Goal: Transaction & Acquisition: Download file/media

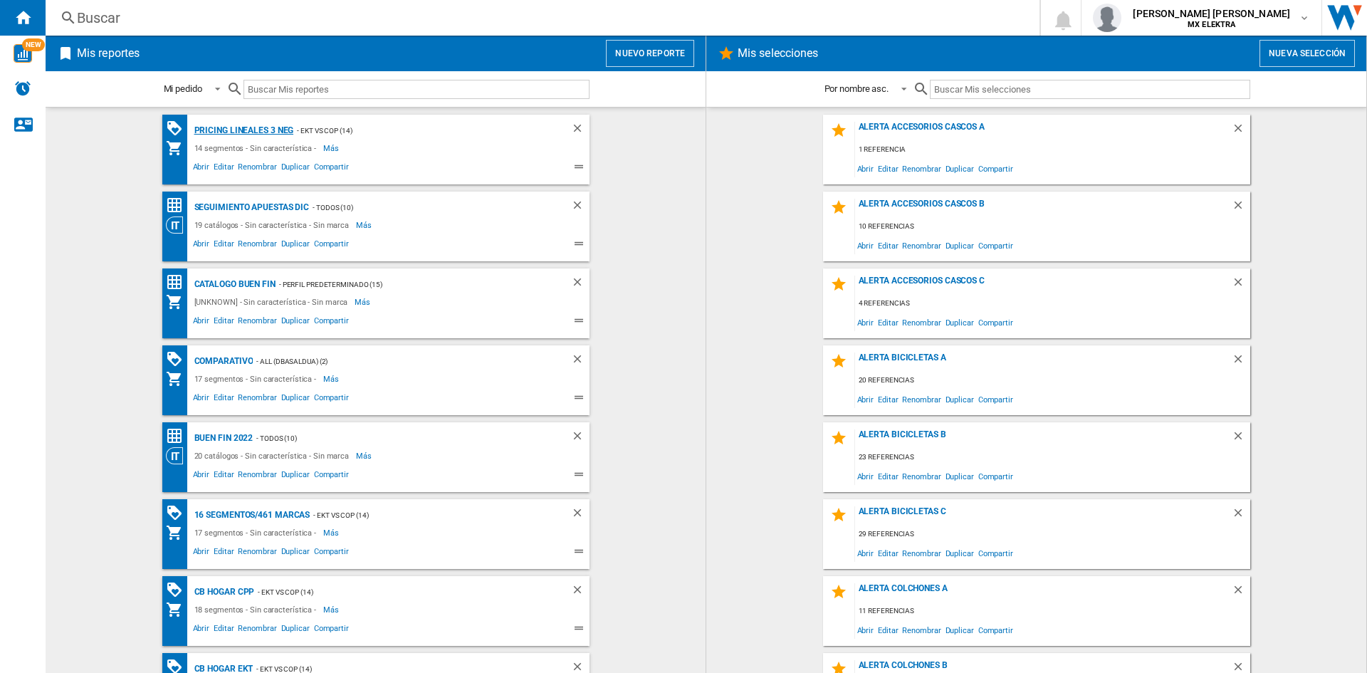
click at [249, 130] on div "Pricing lineales 3 neg" at bounding box center [242, 131] width 103 height 18
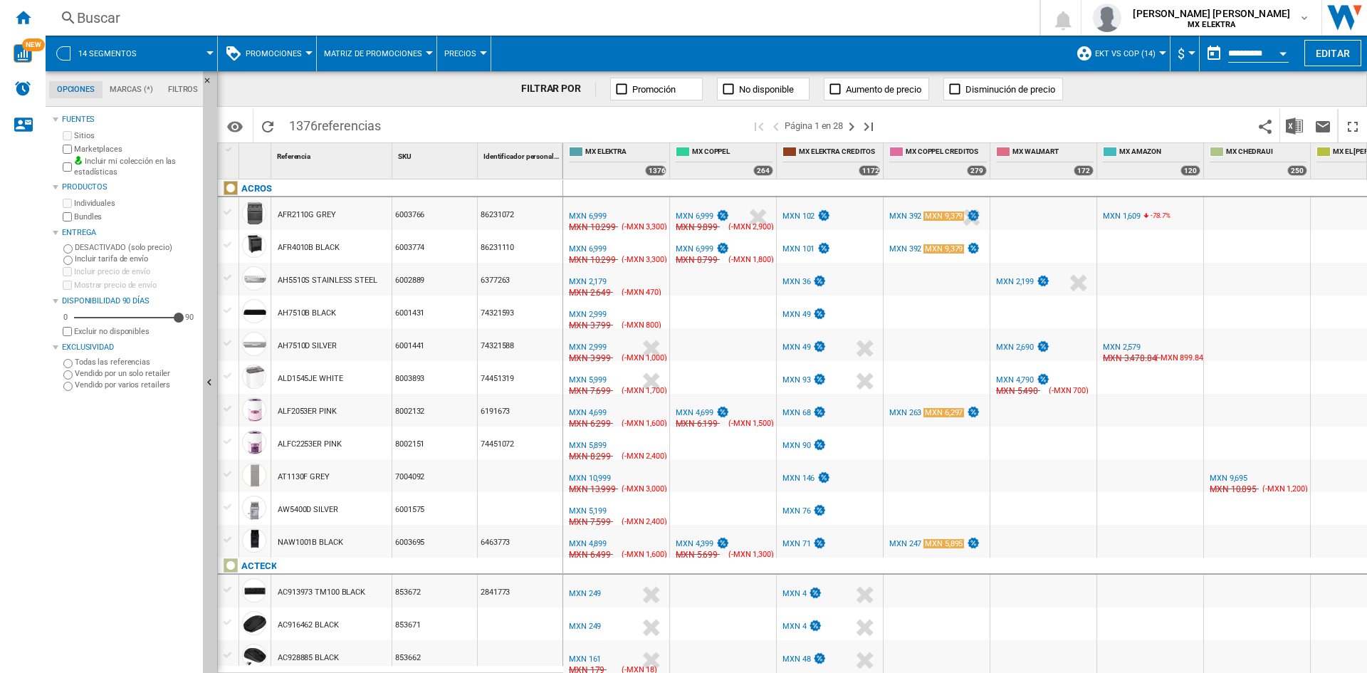
click at [200, 59] on span at bounding box center [183, 54] width 53 height 36
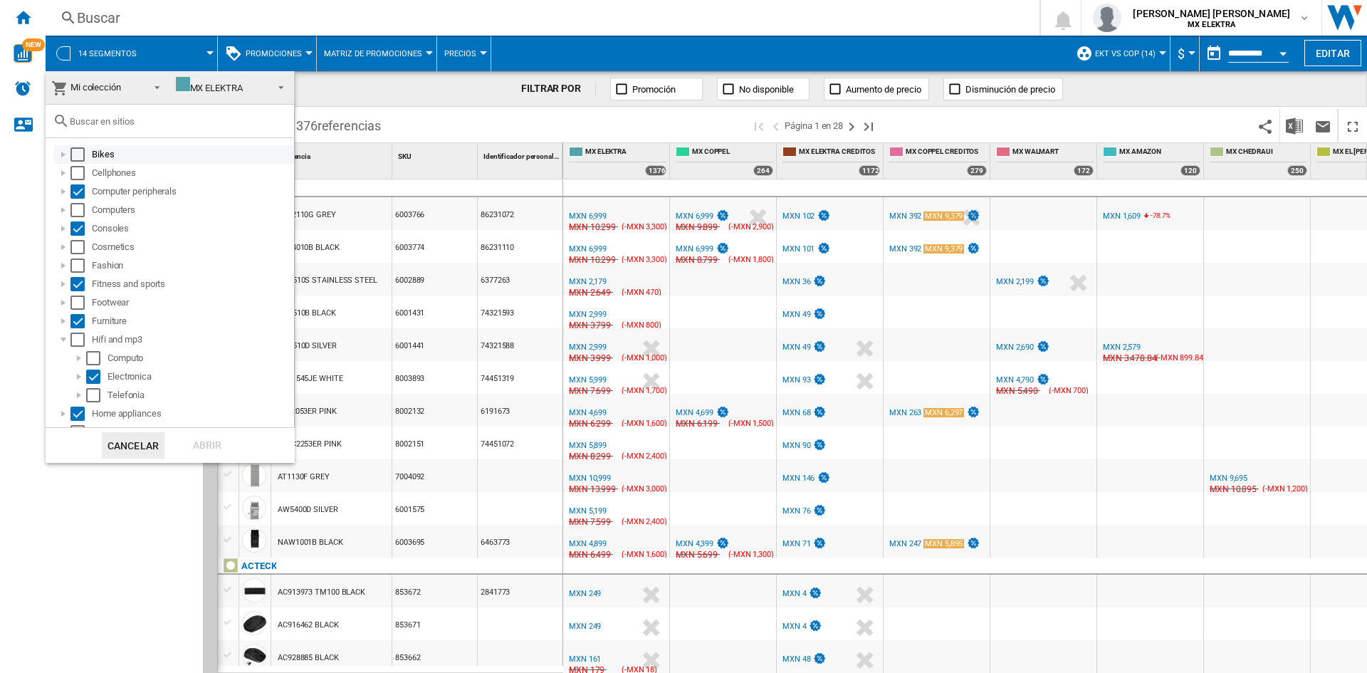
click at [80, 153] on div "Select" at bounding box center [77, 154] width 14 height 14
click at [80, 172] on div "Select" at bounding box center [77, 173] width 14 height 14
click at [80, 209] on div "Select" at bounding box center [77, 210] width 14 height 14
click at [79, 253] on div "Select" at bounding box center [77, 247] width 14 height 14
drag, startPoint x: 79, startPoint y: 258, endPoint x: 78, endPoint y: 300, distance: 41.3
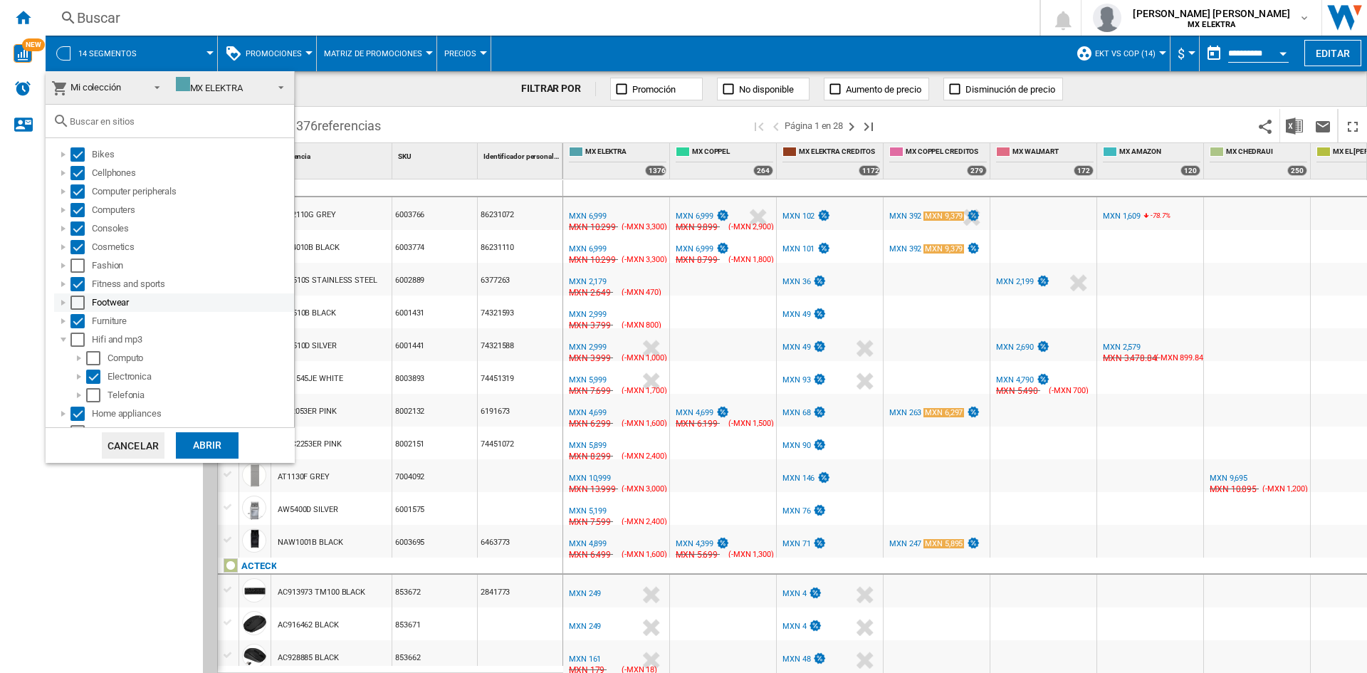
click at [78, 300] on ol "Bikes Cellphones Computer peripherals Computers Consoles Cosmetics Fashion Fitn…" at bounding box center [173, 422] width 241 height 555
drag, startPoint x: 78, startPoint y: 300, endPoint x: 80, endPoint y: 267, distance: 32.8
click at [80, 267] on ol "Bikes Cellphones Computer peripherals Computers Consoles Cosmetics Fashion Fitn…" at bounding box center [173, 422] width 241 height 555
click at [80, 267] on div "Select" at bounding box center [77, 265] width 14 height 14
click at [79, 305] on div "Select" at bounding box center [77, 302] width 14 height 14
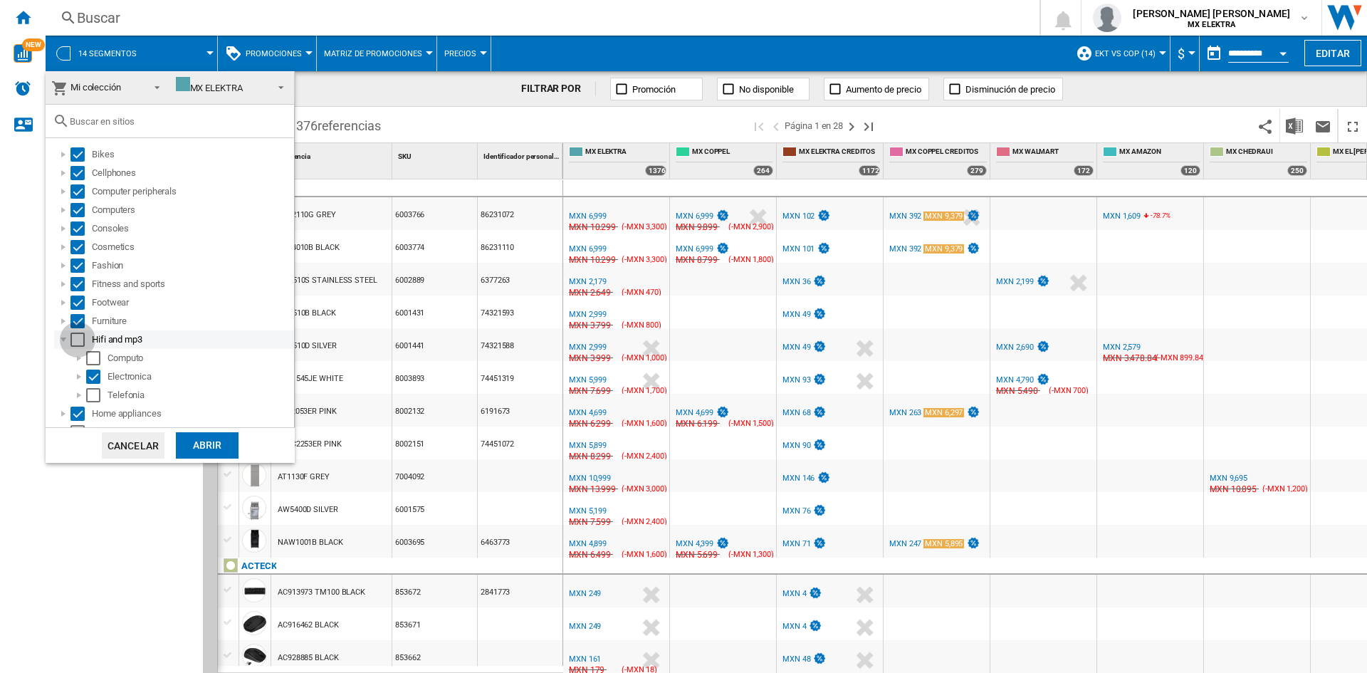
click at [80, 340] on div "Select" at bounding box center [77, 339] width 14 height 14
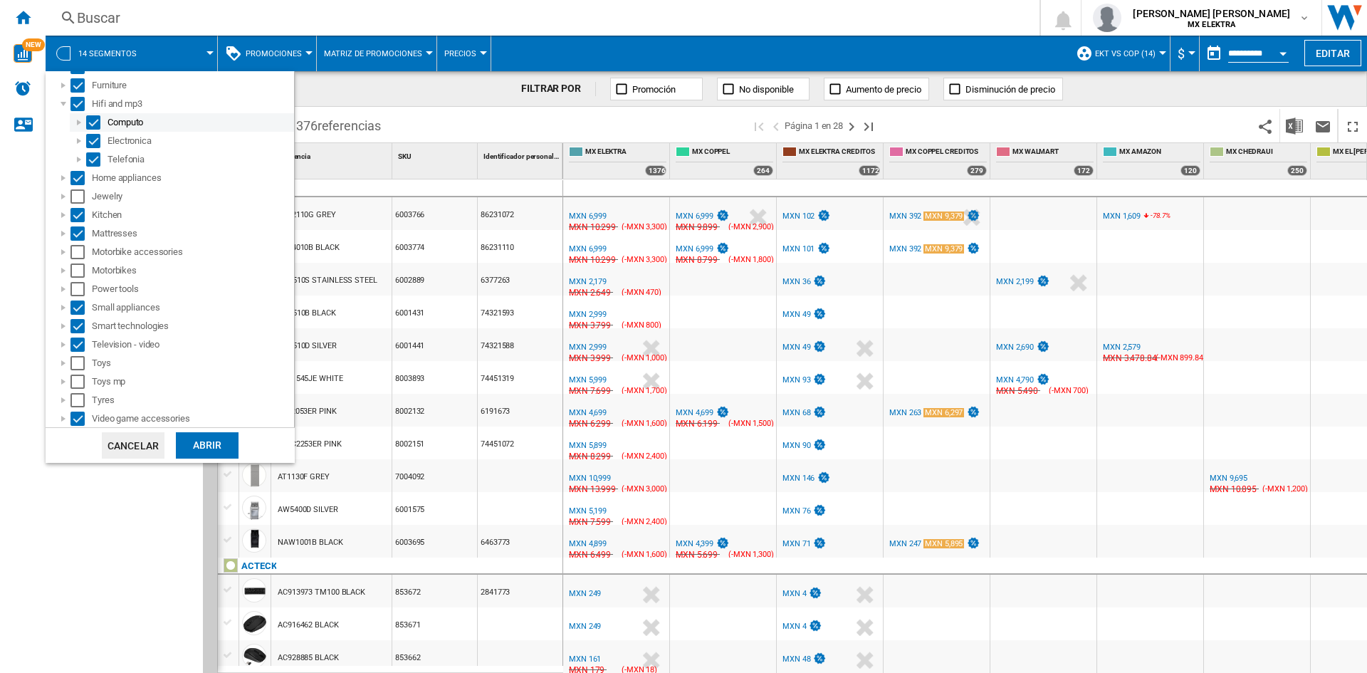
scroll to position [273, 0]
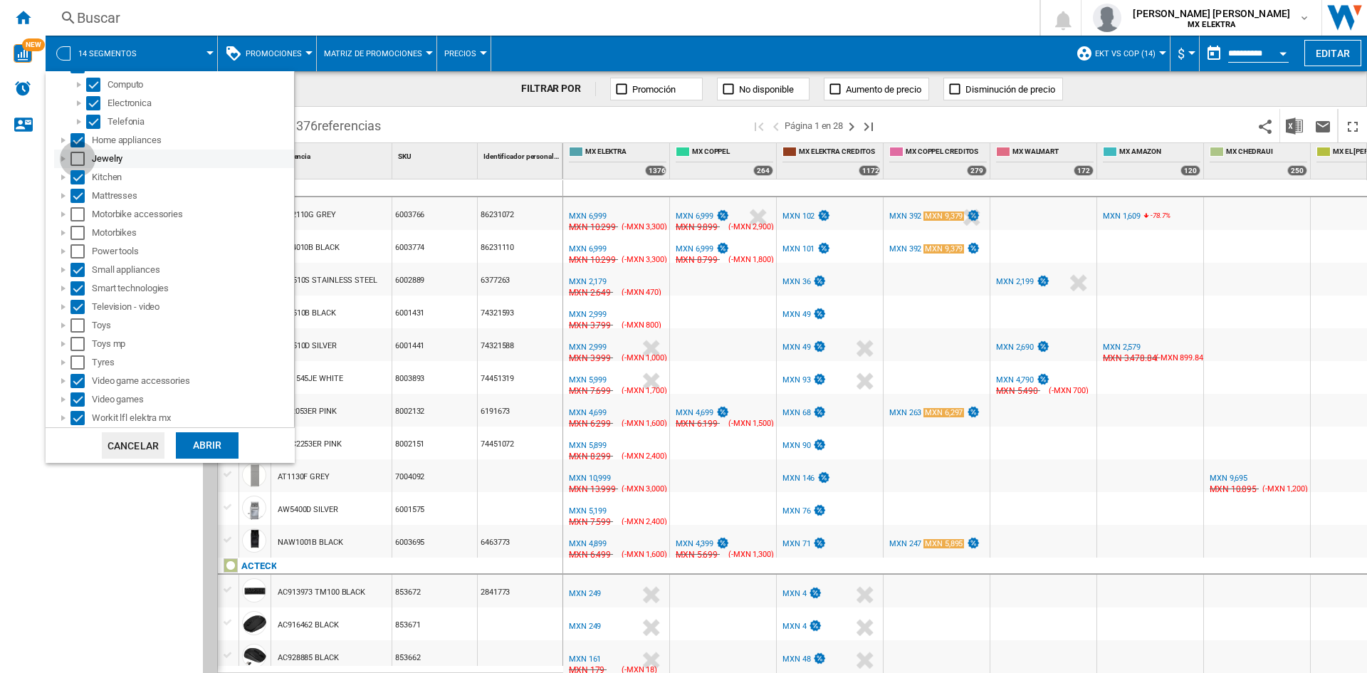
click at [80, 155] on div "Select" at bounding box center [77, 159] width 14 height 14
click at [80, 212] on div "Select" at bounding box center [77, 214] width 14 height 14
click at [81, 232] on div "Select" at bounding box center [77, 233] width 14 height 14
click at [80, 248] on div "Select" at bounding box center [77, 251] width 14 height 14
click at [77, 323] on div "Select" at bounding box center [77, 325] width 14 height 14
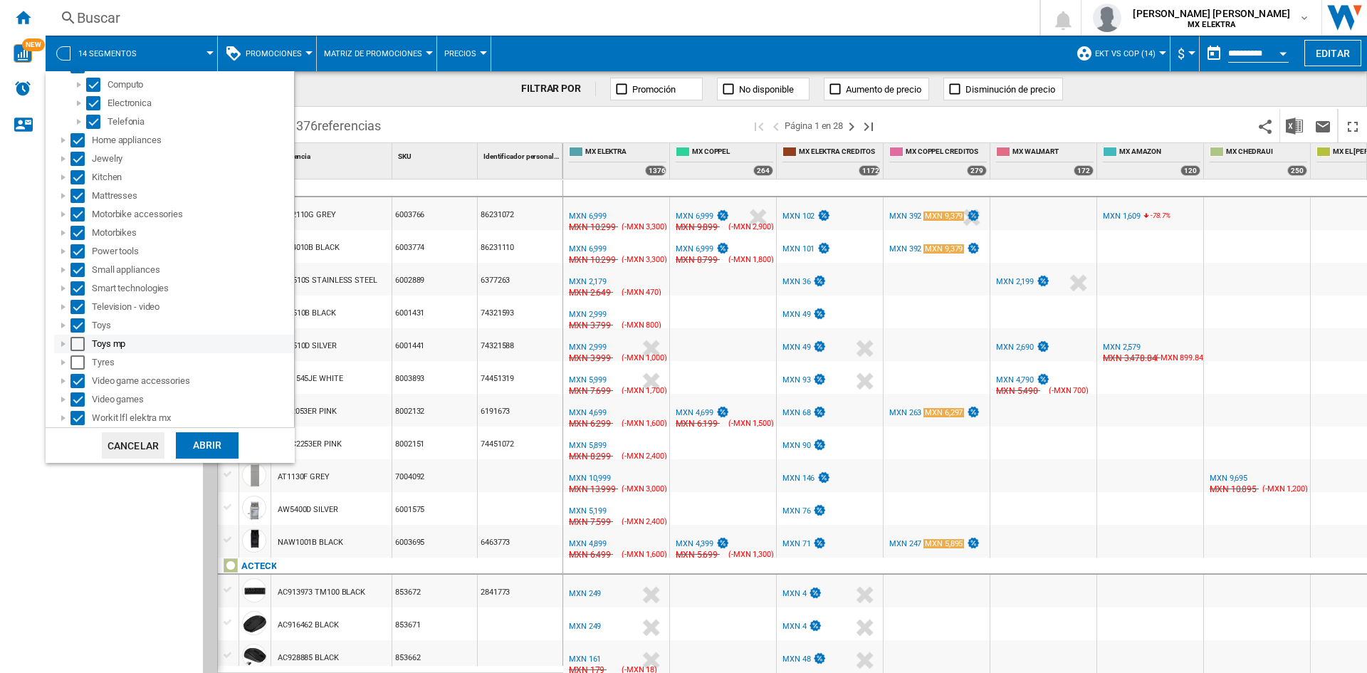
click at [75, 352] on div "Toys mp" at bounding box center [174, 344] width 240 height 19
click at [77, 362] on div "Select" at bounding box center [77, 362] width 14 height 14
click at [78, 343] on div "Select" at bounding box center [77, 344] width 14 height 14
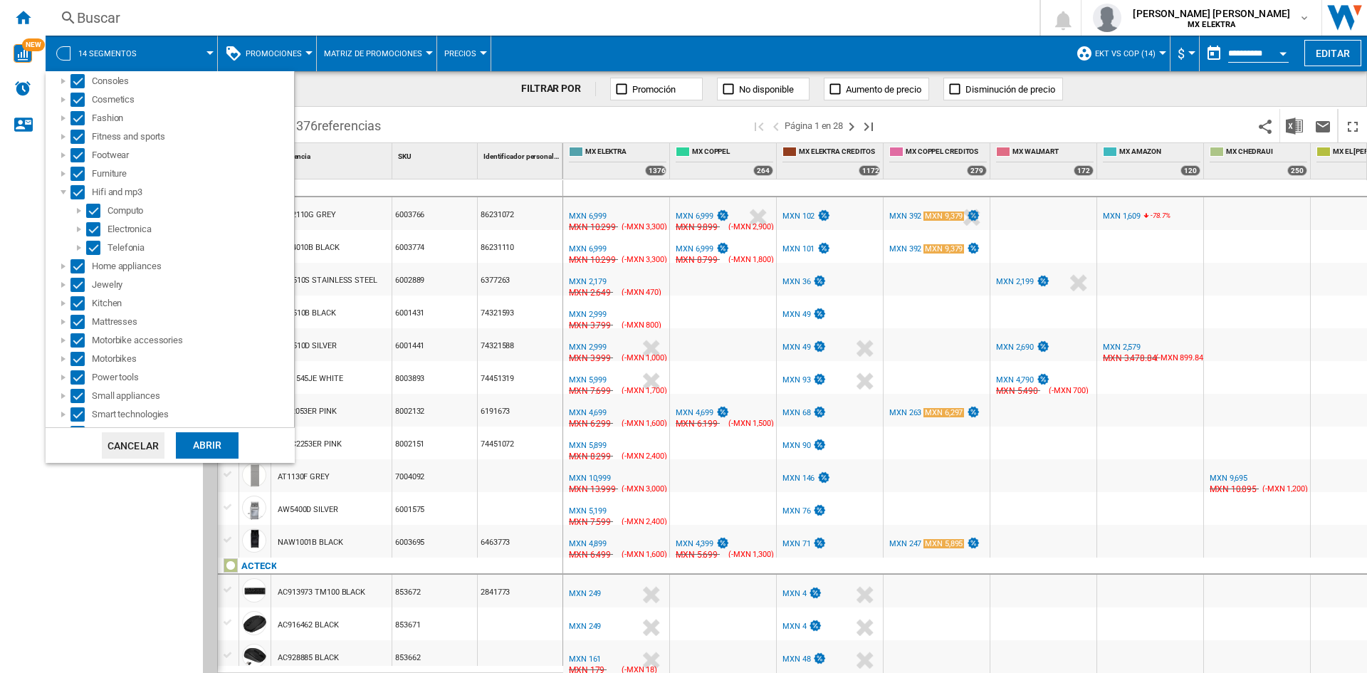
scroll to position [0, 0]
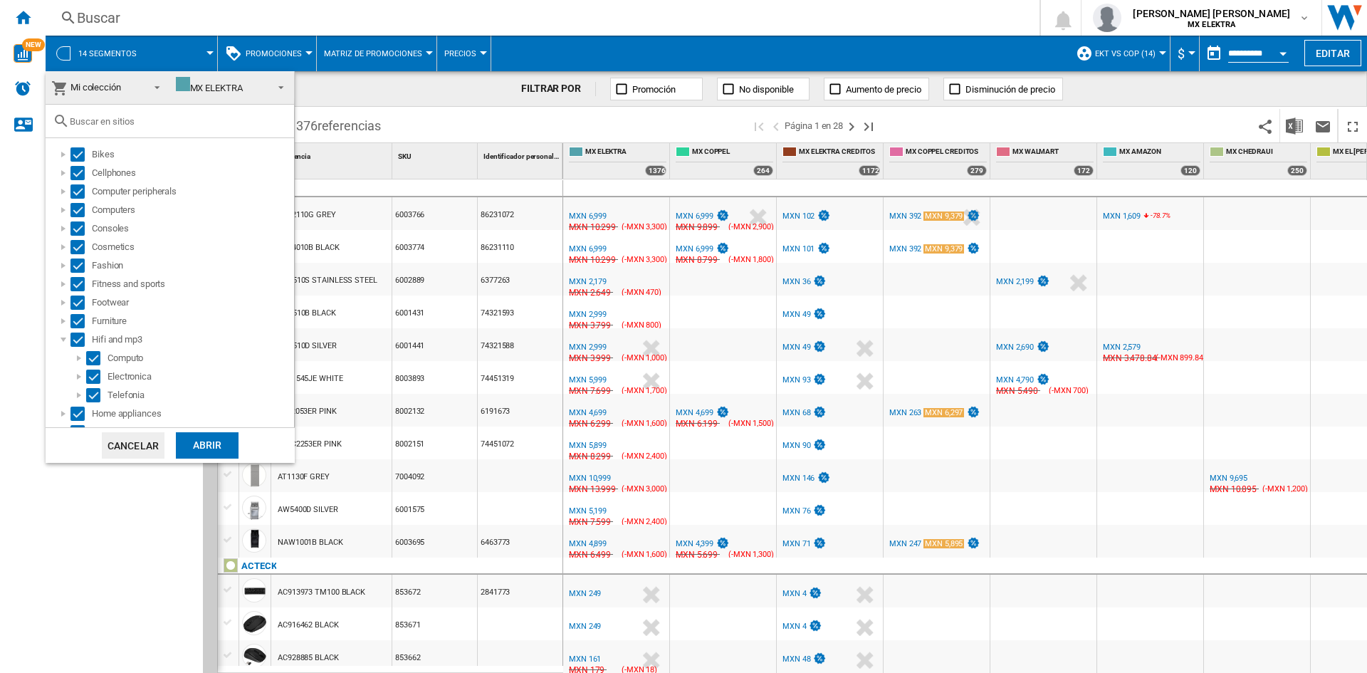
click at [211, 454] on div "Abrir" at bounding box center [207, 445] width 63 height 26
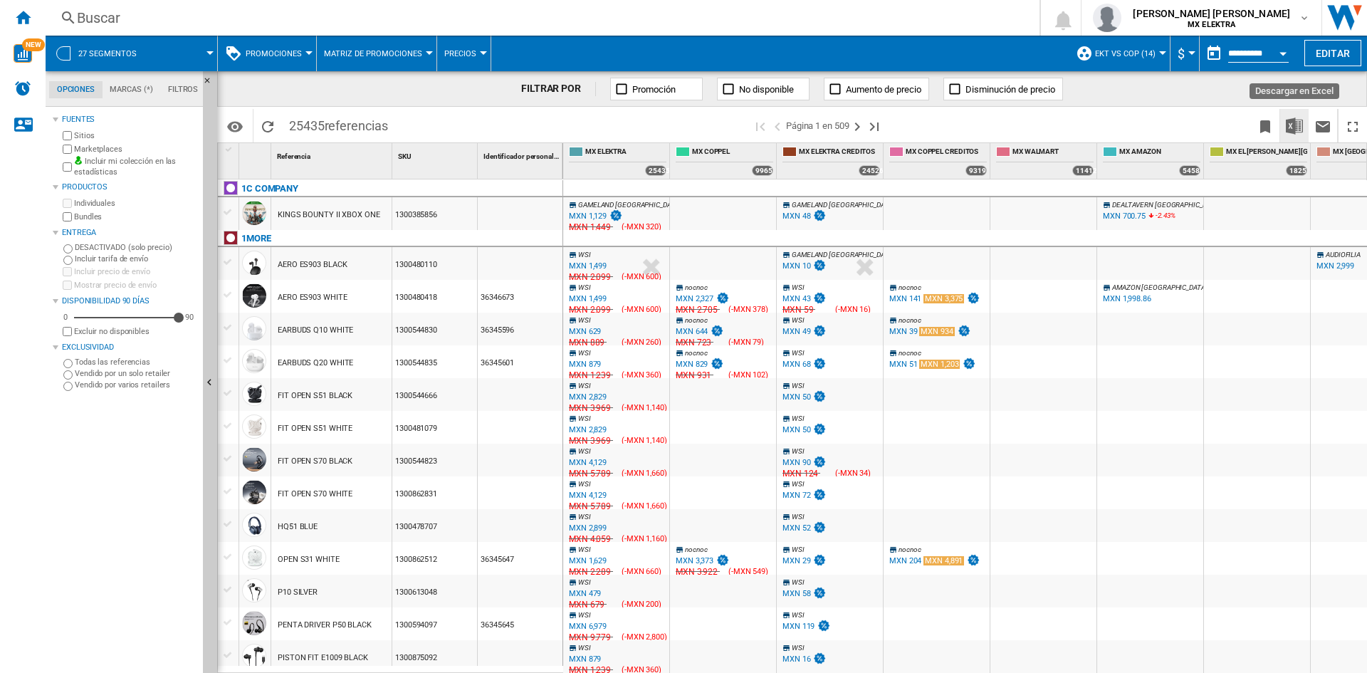
click at [1300, 125] on img "Descargar en Excel" at bounding box center [1293, 125] width 17 height 17
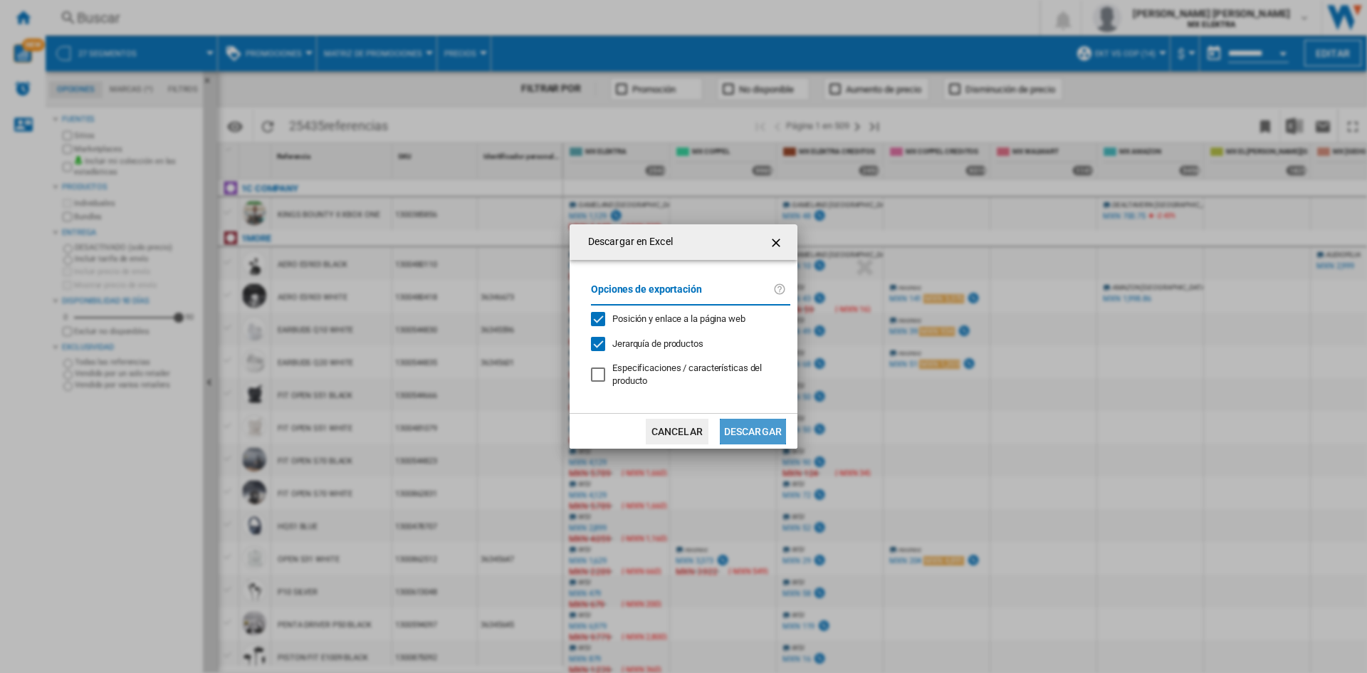
click at [762, 442] on button "Descargar" at bounding box center [753, 432] width 66 height 26
